Goal: Task Accomplishment & Management: Manage account settings

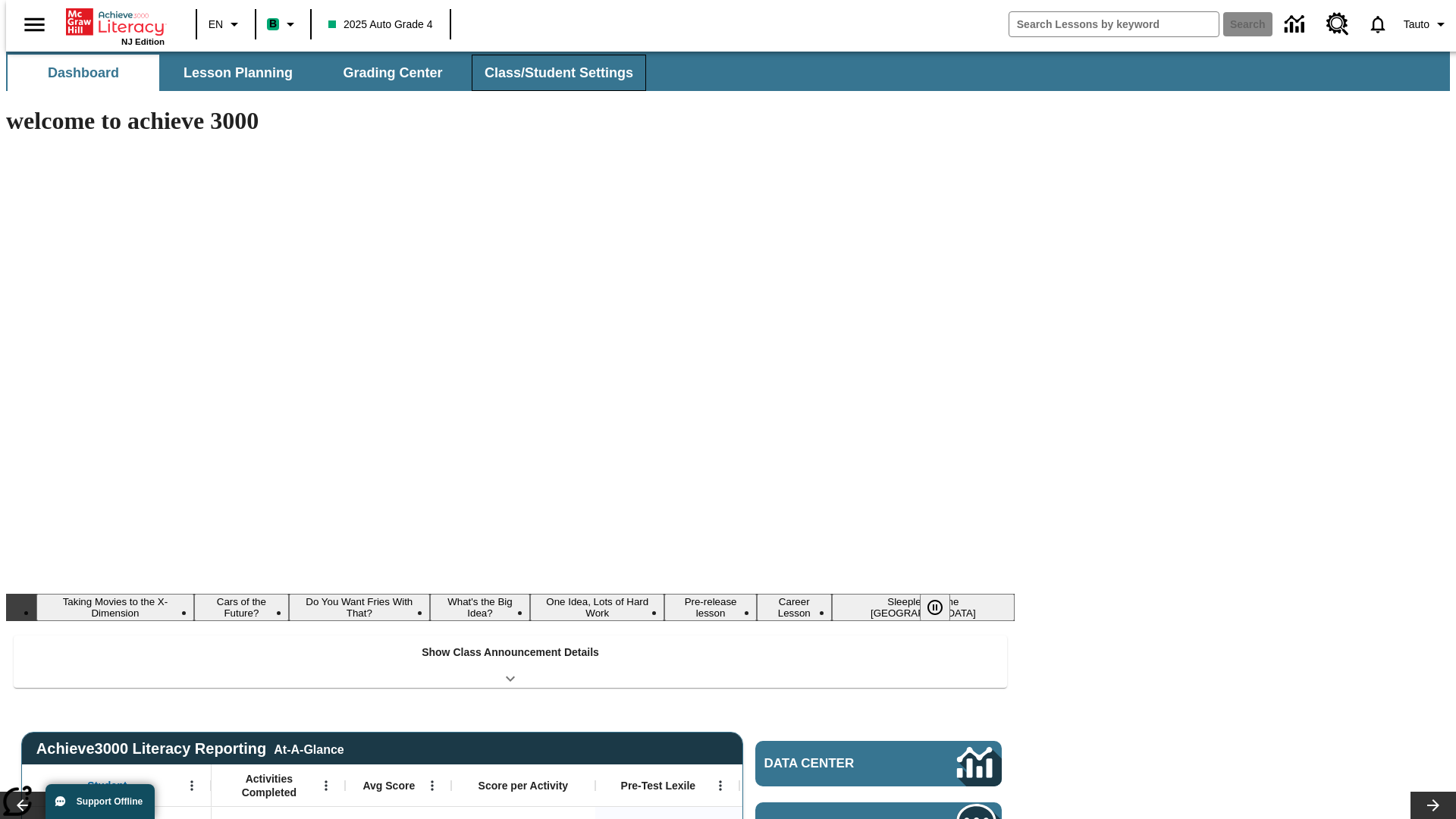
click at [551, 73] on button "Class/Student Settings" at bounding box center [559, 73] width 175 height 36
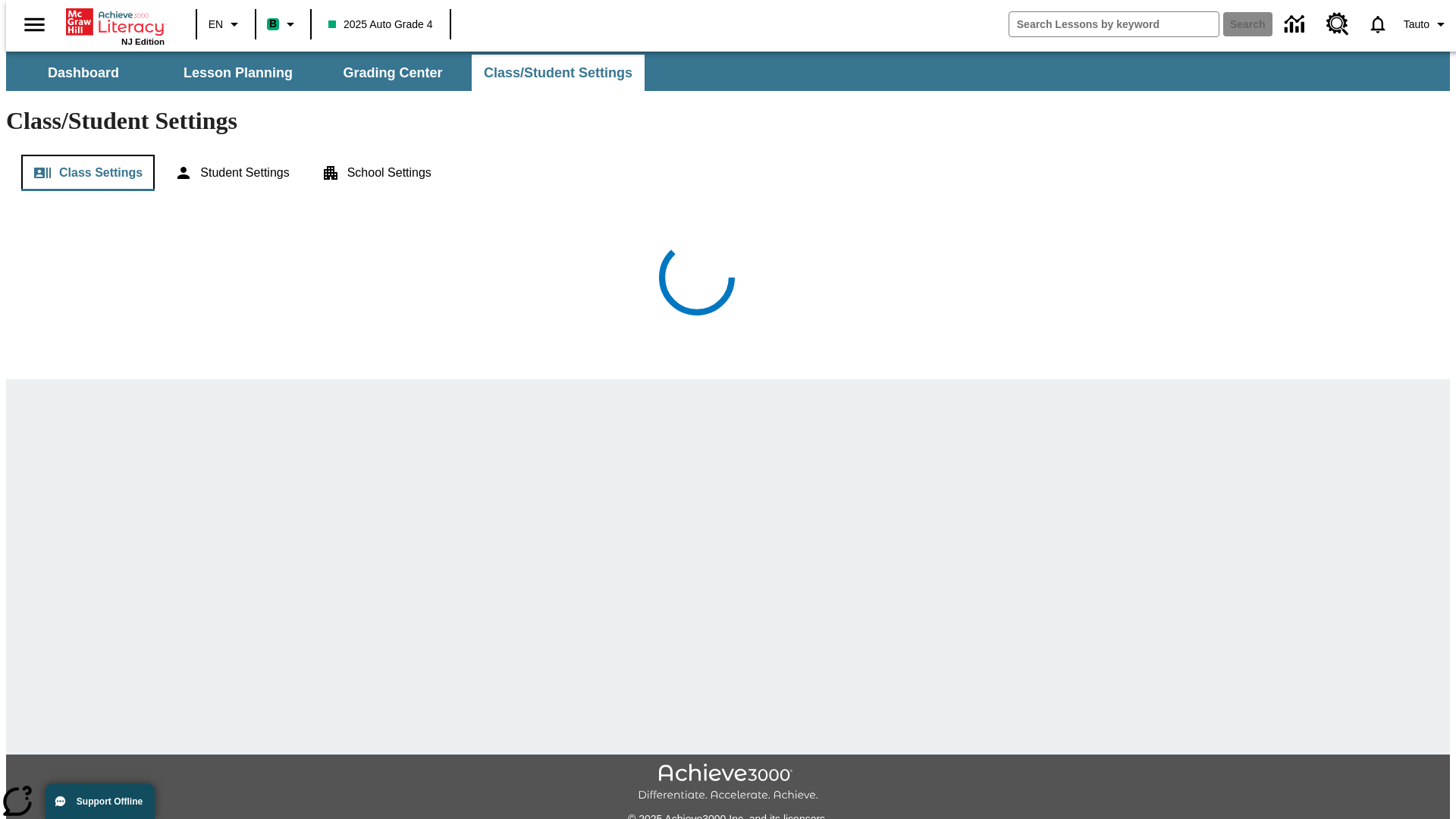
click at [82, 155] on button "Class Settings" at bounding box center [88, 173] width 134 height 36
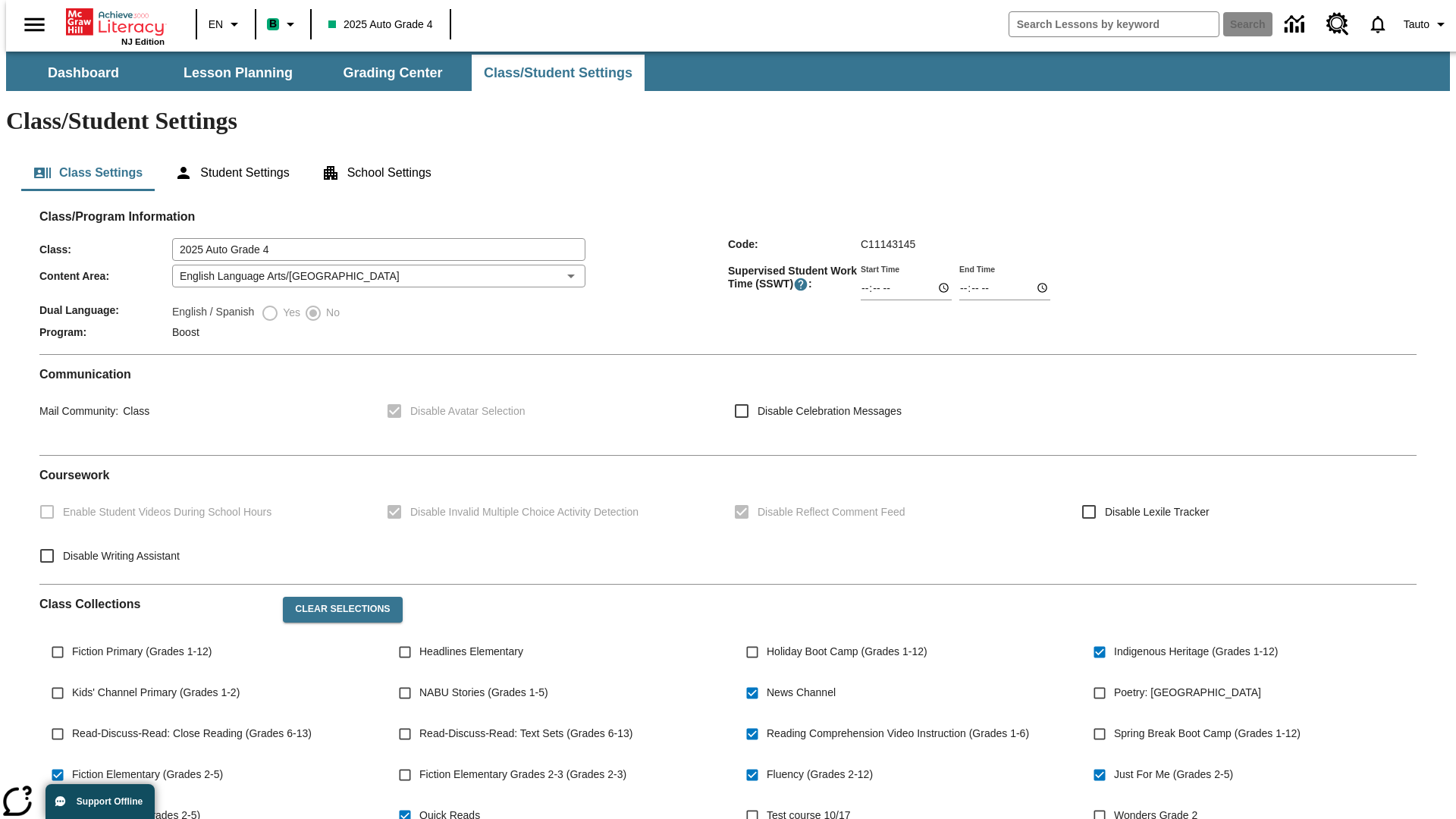
type input "02:41"
type input "03:41"
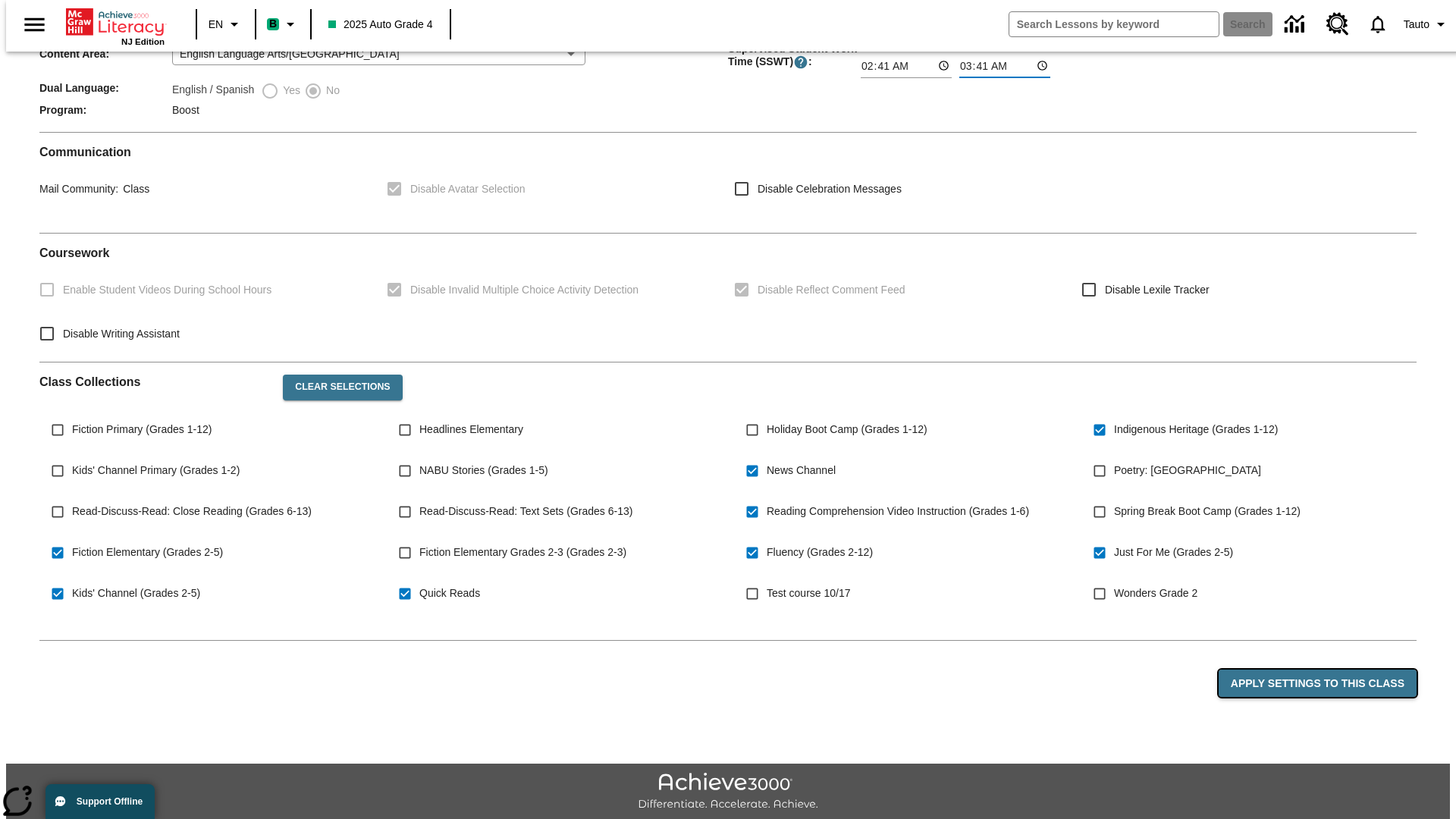
click at [1326, 670] on button "Apply Settings to this Class" at bounding box center [1317, 684] width 198 height 28
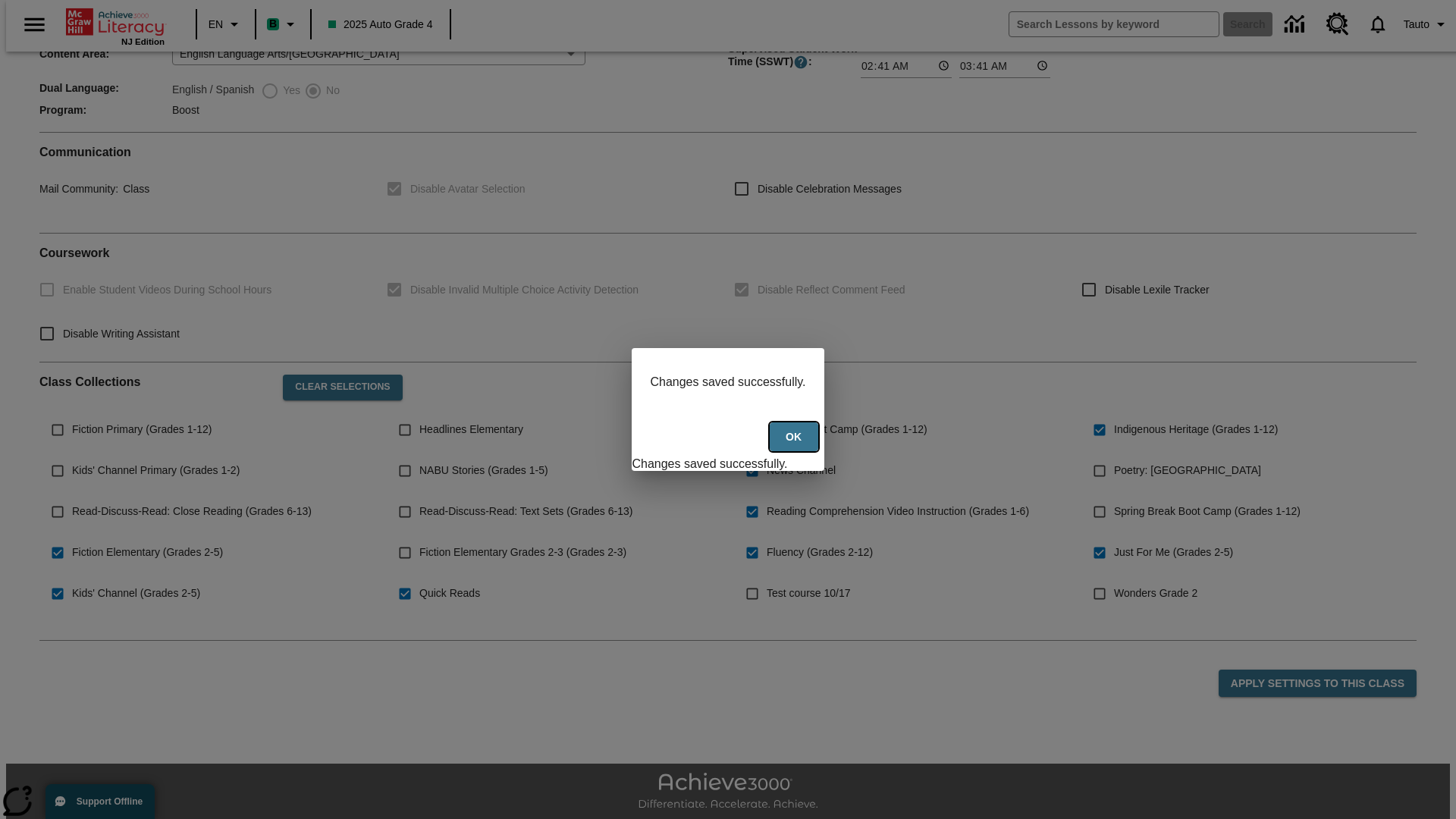
click at [796, 445] on button "Ok" at bounding box center [793, 437] width 49 height 30
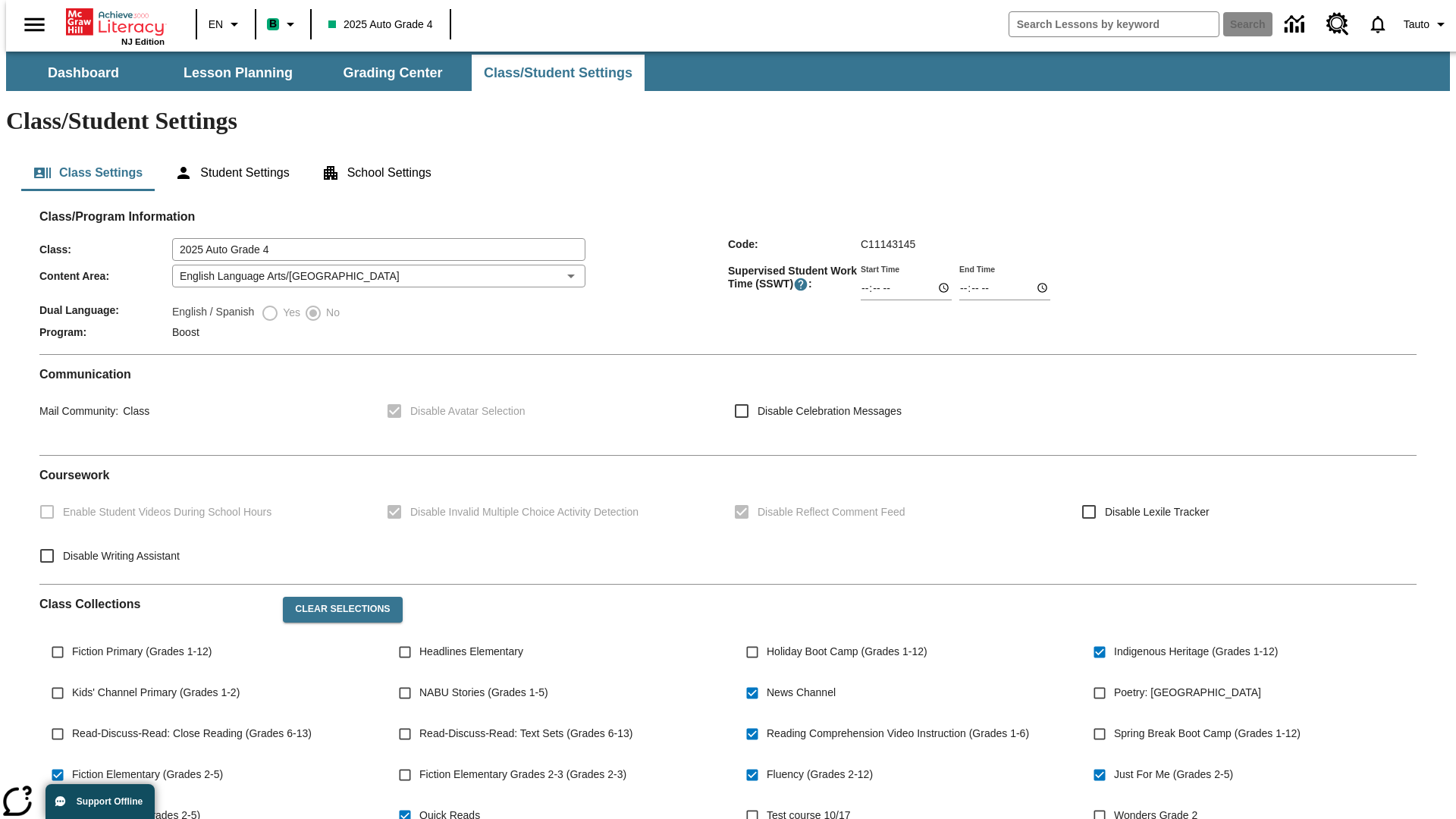
scroll to position [222, 0]
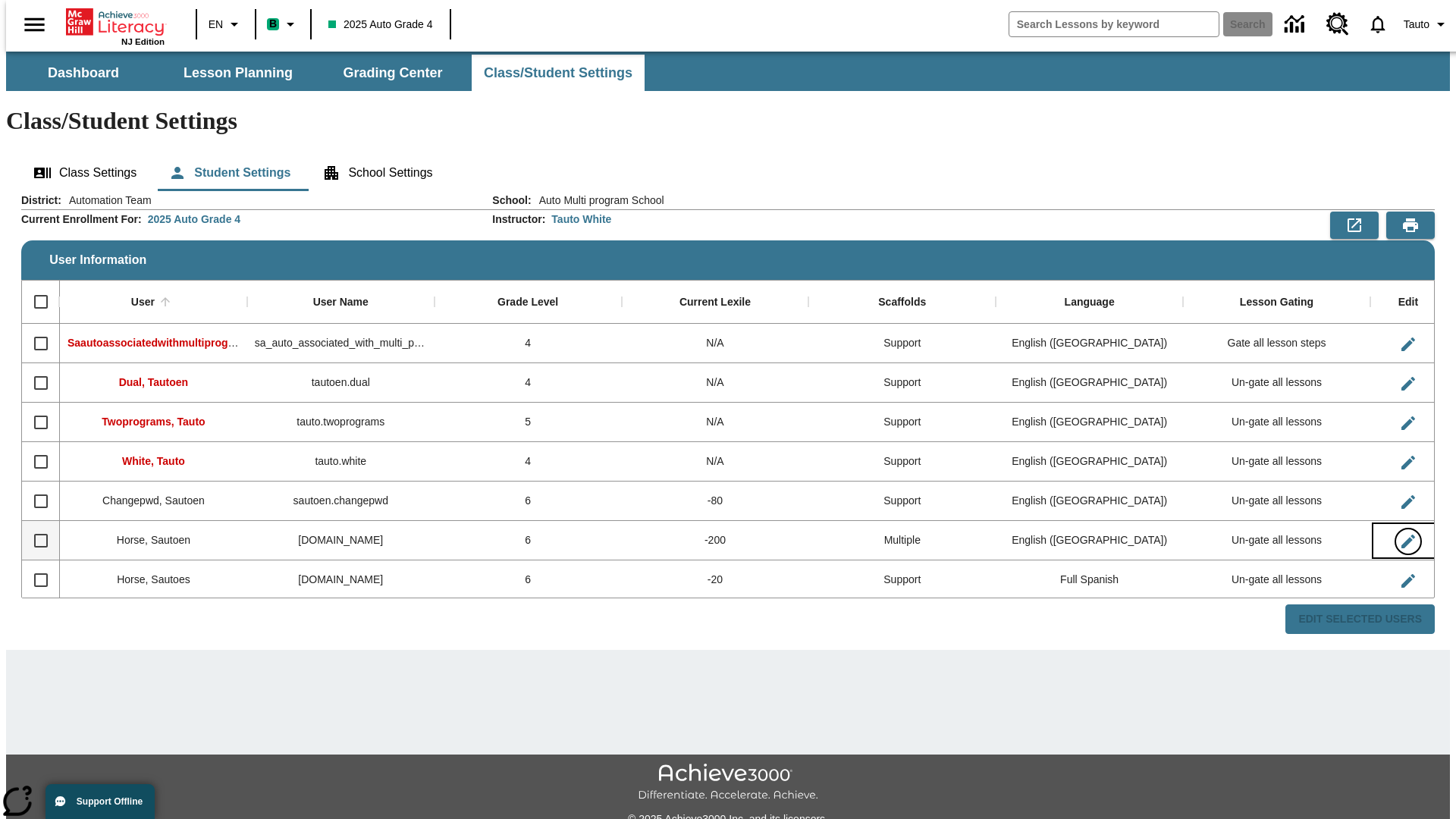
click at [1401, 534] on icon "Edit User" at bounding box center [1407, 541] width 14 height 14
click at [1419, 24] on span "Tauto" at bounding box center [1416, 24] width 26 height 16
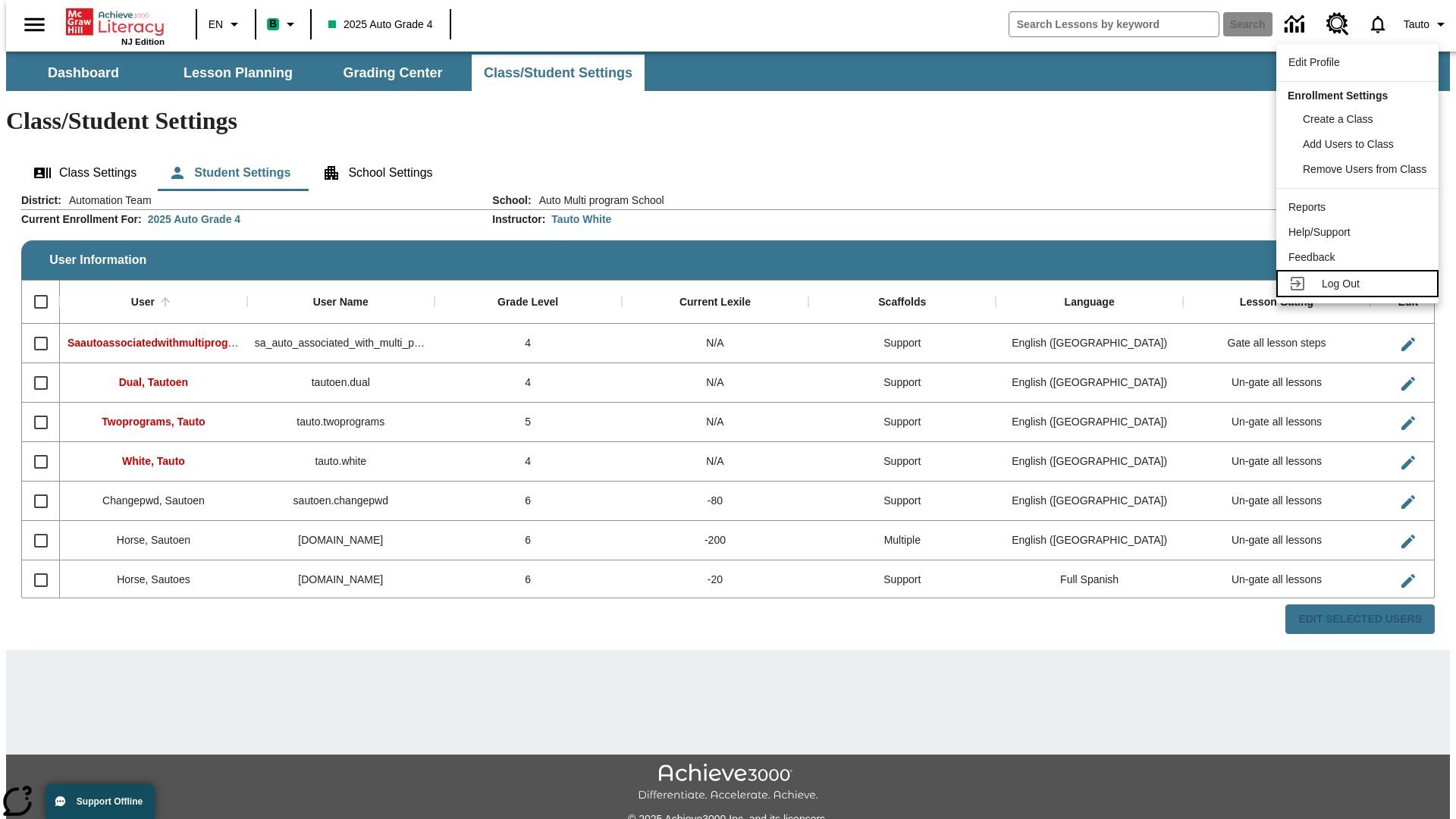
click at [1360, 284] on span "Log Out" at bounding box center [1341, 284] width 38 height 12
